Goal: Information Seeking & Learning: Learn about a topic

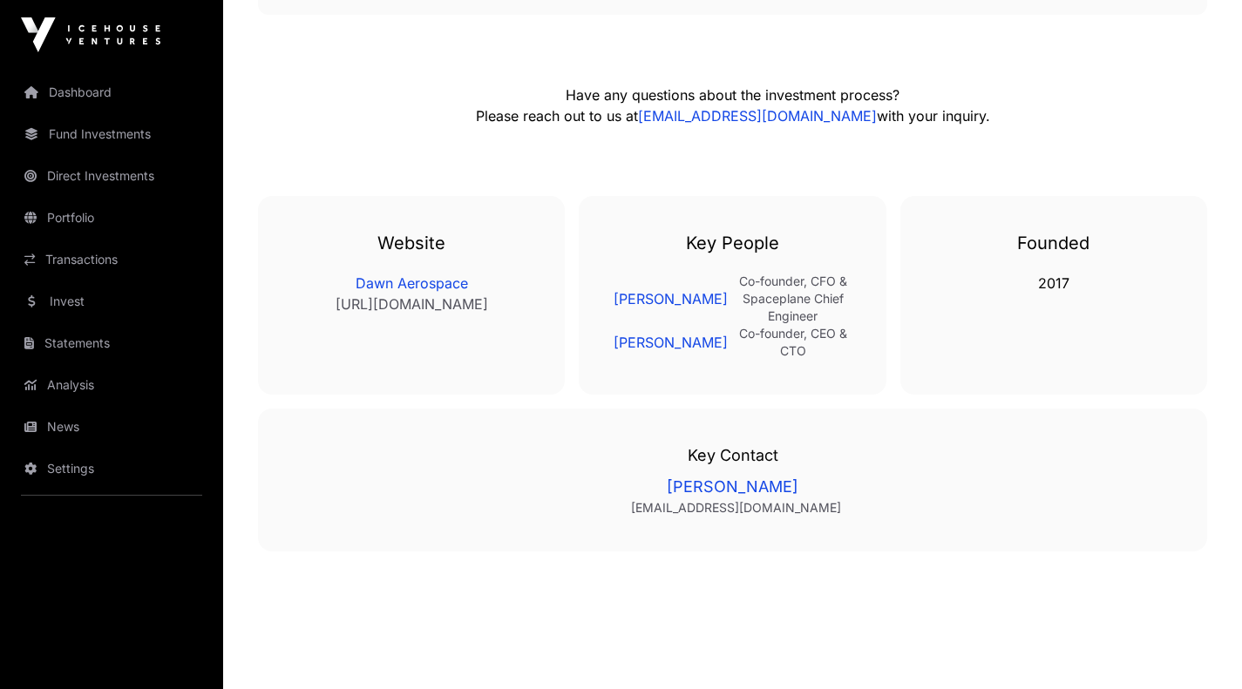
scroll to position [3560, 0]
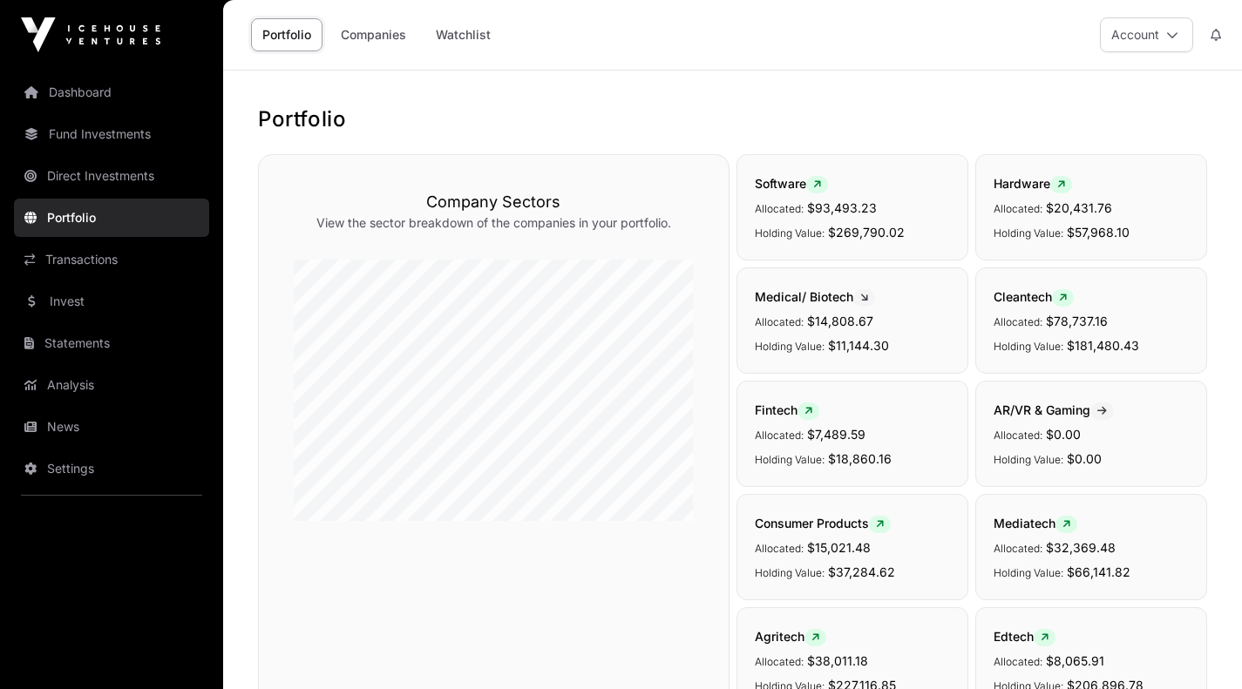
click at [370, 33] on link "Companies" at bounding box center [373, 34] width 88 height 33
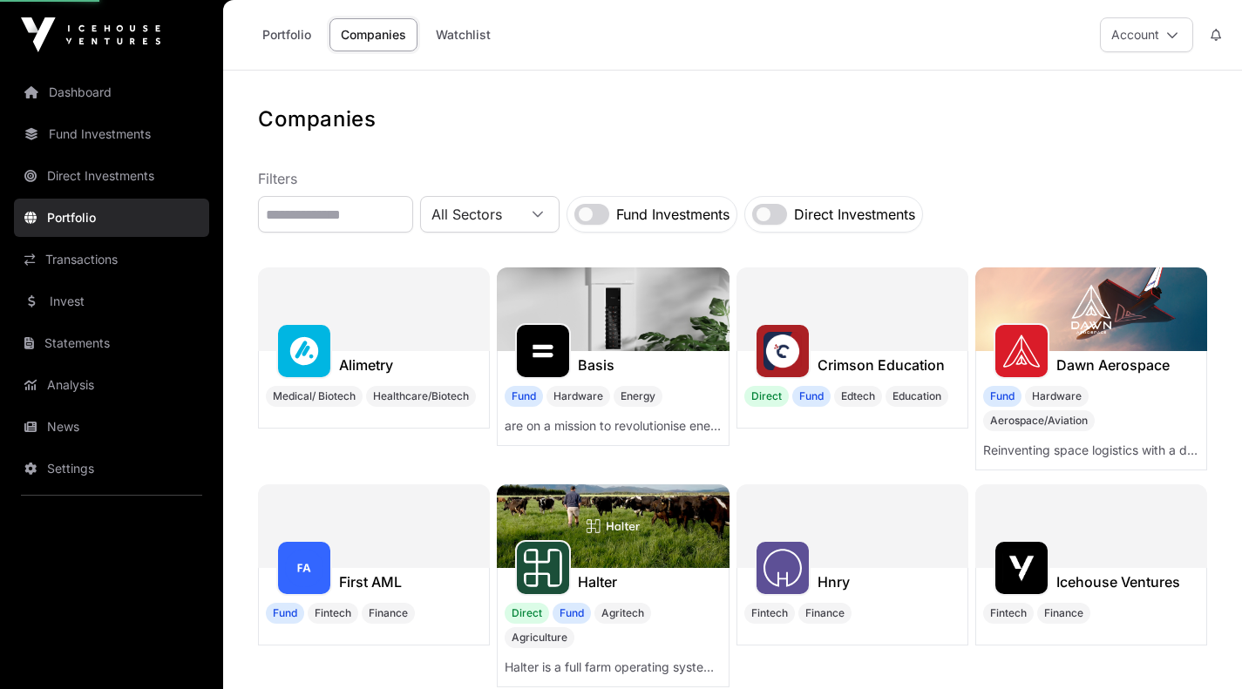
click at [1035, 359] on img at bounding box center [1021, 351] width 38 height 38
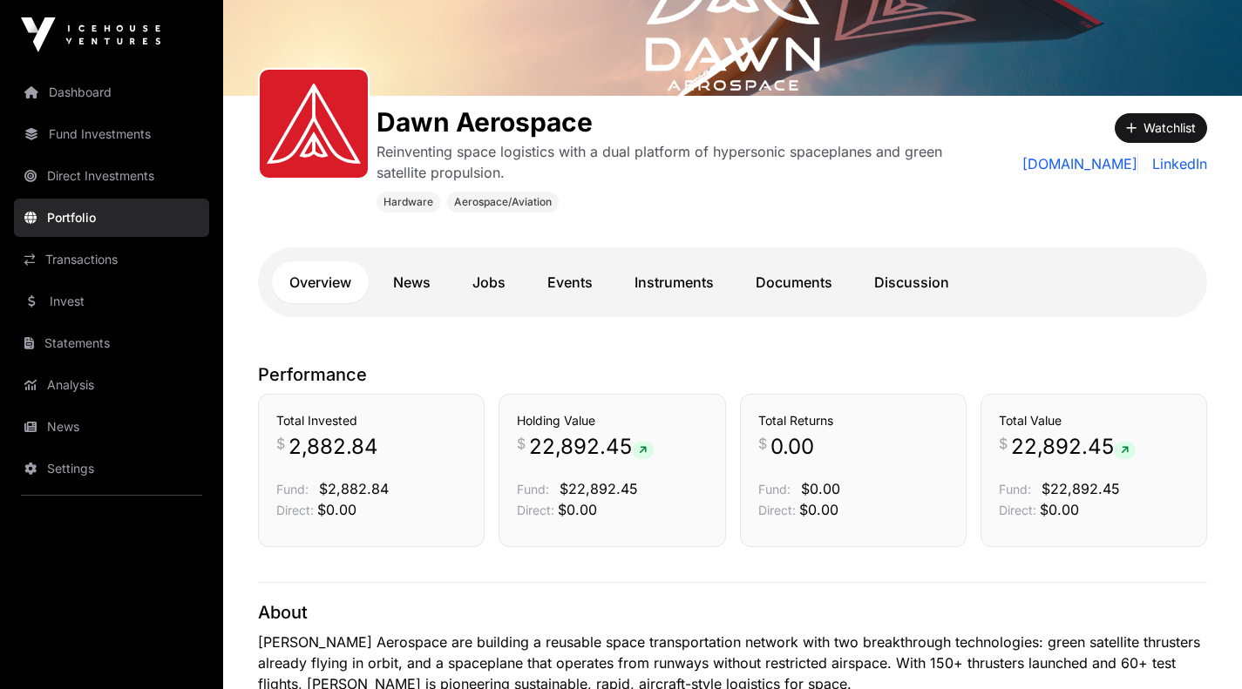
scroll to position [197, 0]
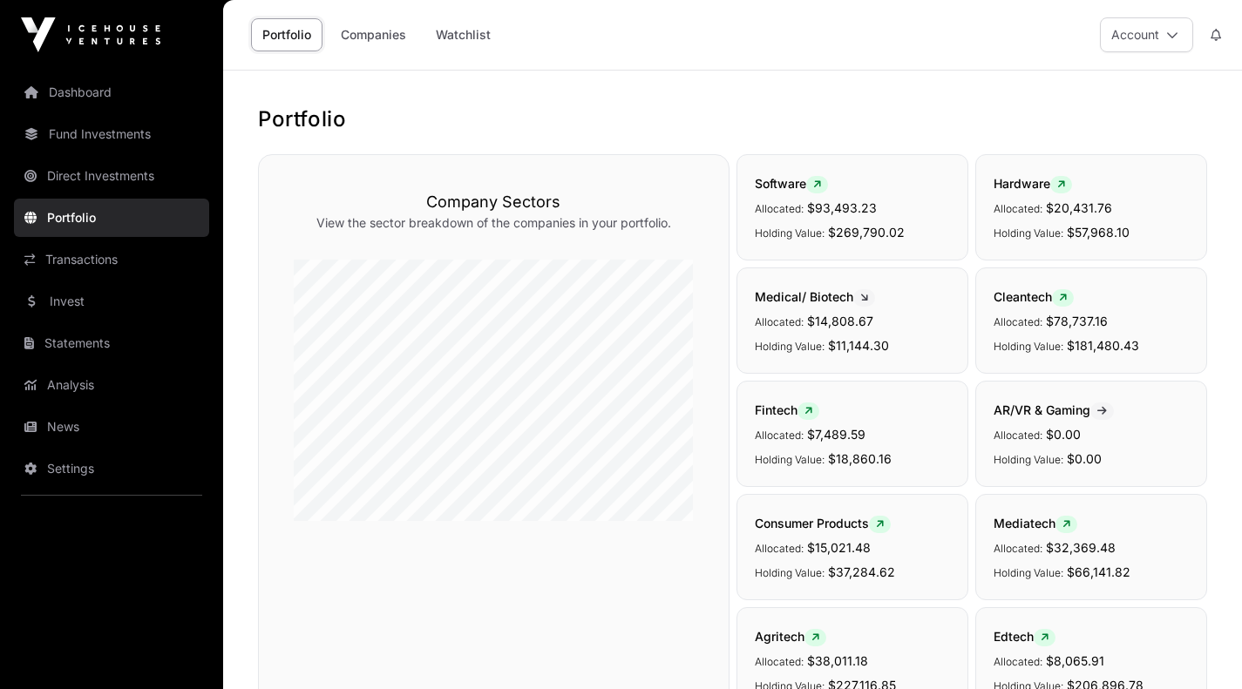
click at [373, 34] on link "Companies" at bounding box center [373, 34] width 88 height 33
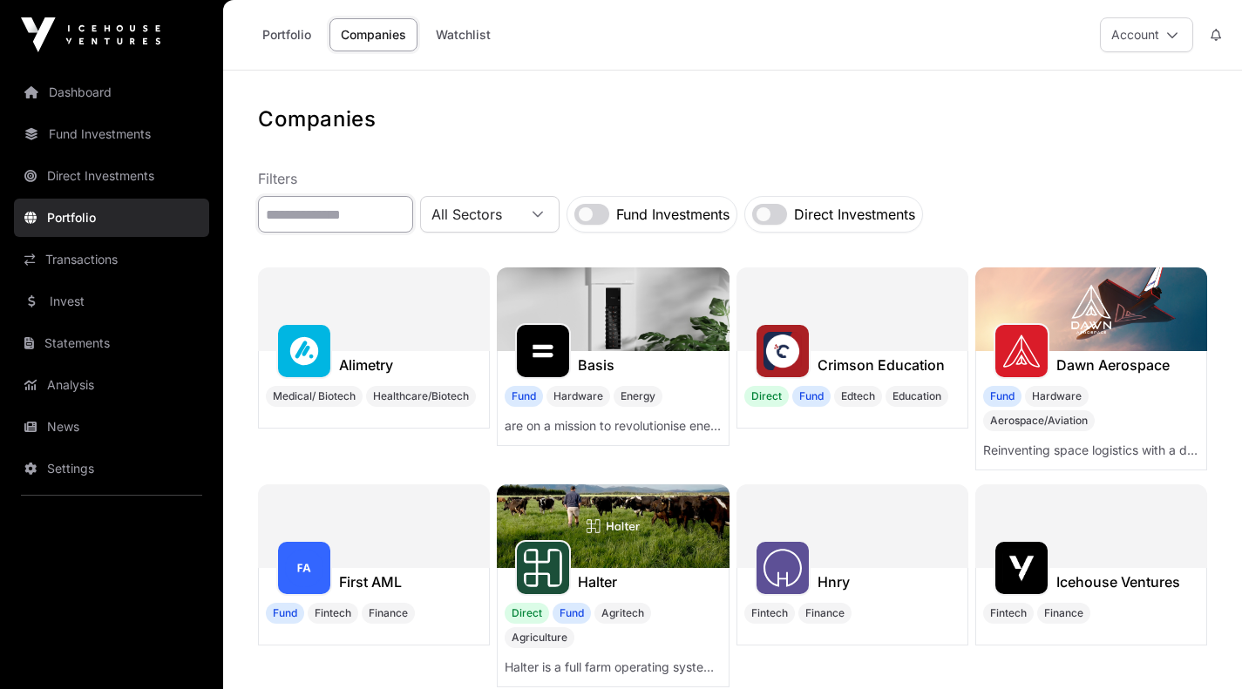
click at [319, 216] on input "text" at bounding box center [335, 214] width 155 height 37
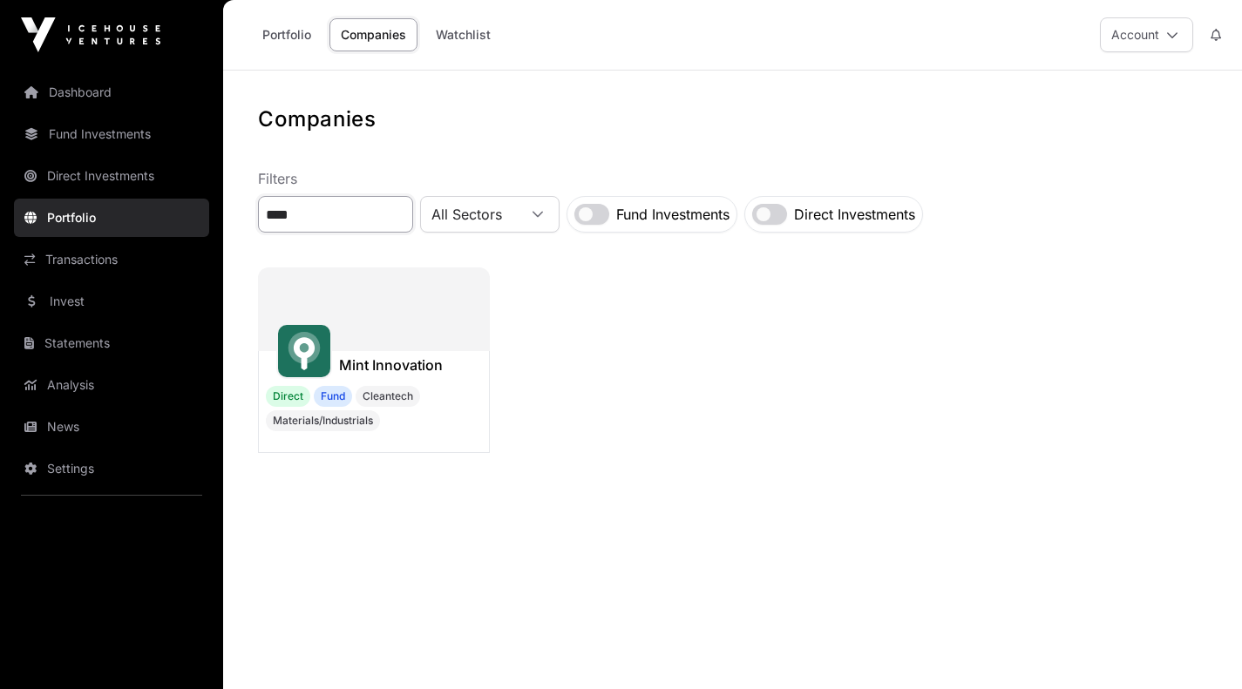
type input "****"
click at [310, 368] on img at bounding box center [304, 351] width 38 height 38
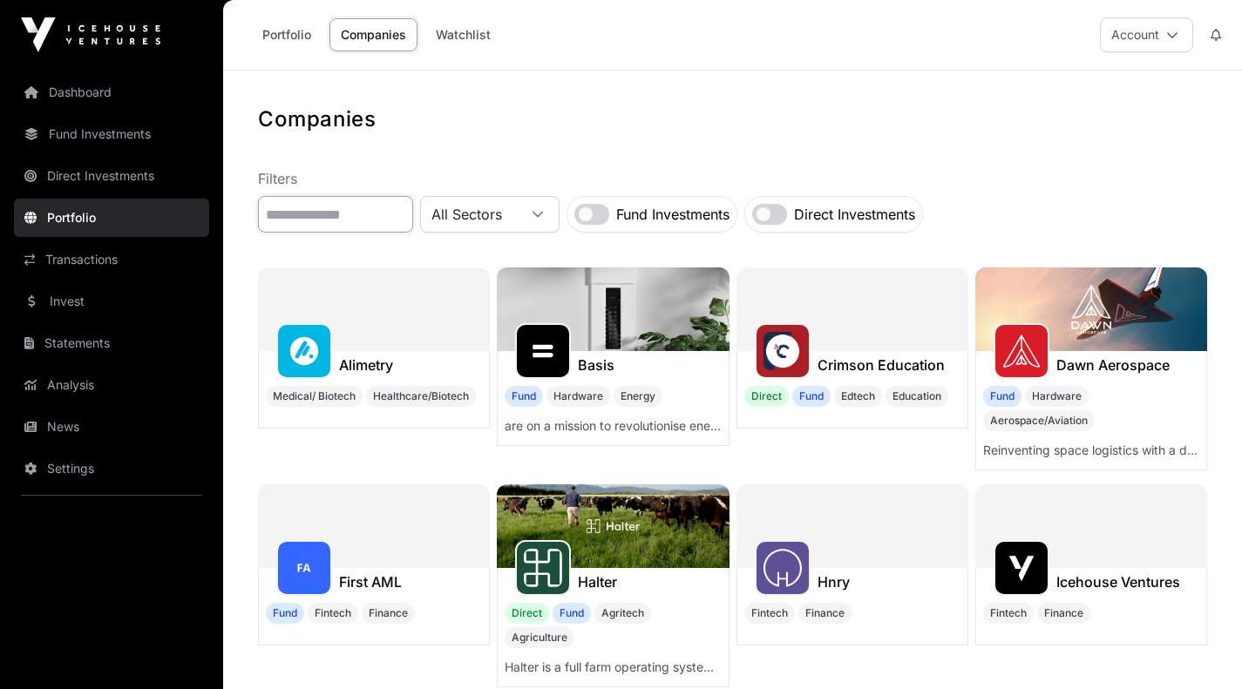
click at [284, 221] on input "text" at bounding box center [335, 214] width 155 height 37
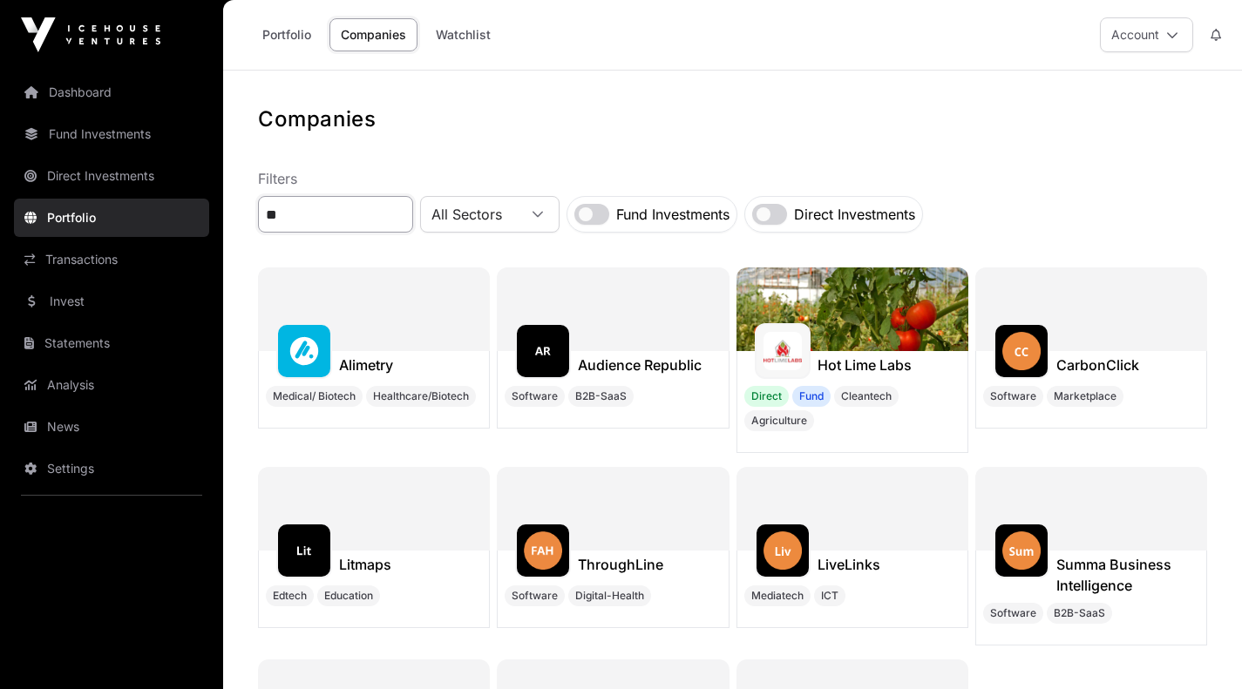
type input "*"
